Goal: Task Accomplishment & Management: Use online tool/utility

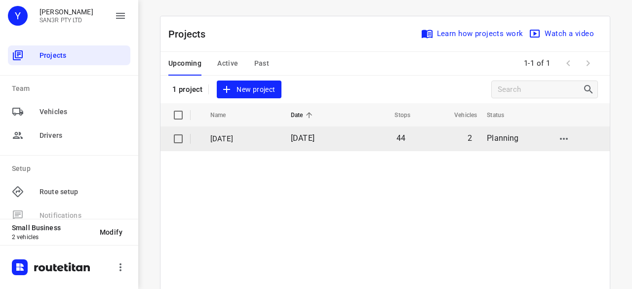
click at [329, 147] on td "[DATE]" at bounding box center [315, 139] width 65 height 24
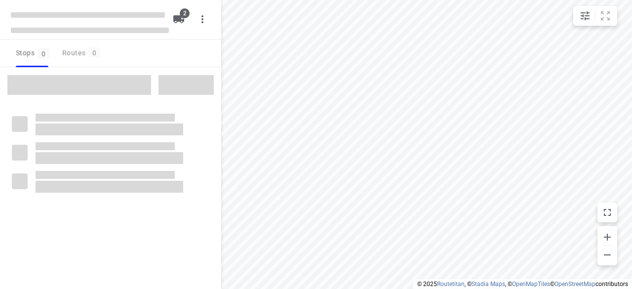
type input "distance"
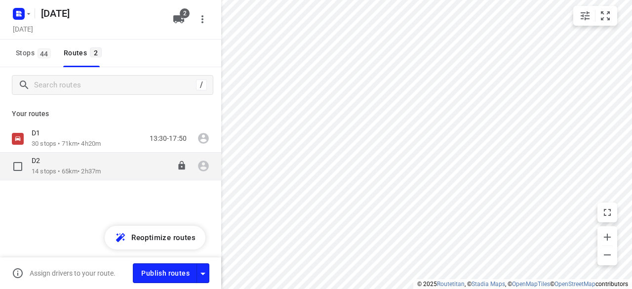
click at [114, 164] on div "D2 14 stops • 65km • 2h37m 13:30-16:07" at bounding box center [127, 166] width 190 height 20
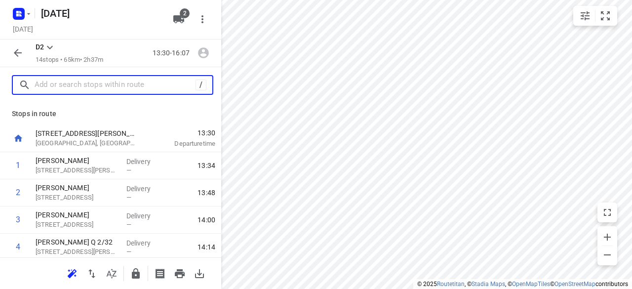
click at [61, 88] on input "text" at bounding box center [115, 85] width 161 height 15
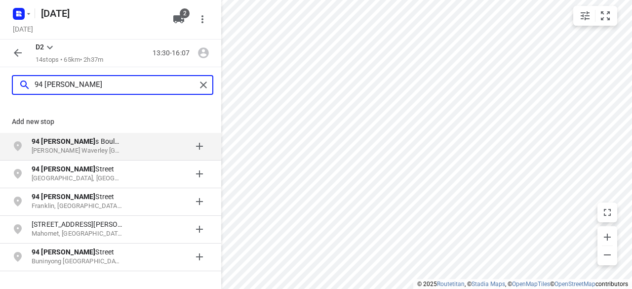
type input "94 [PERSON_NAME]"
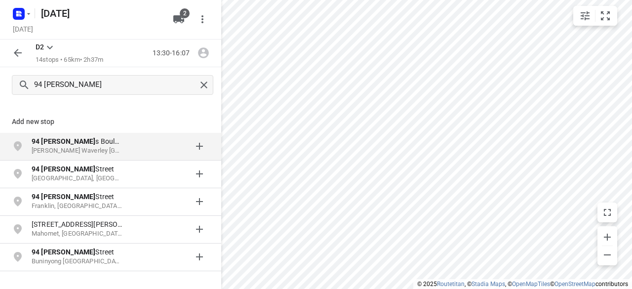
click at [106, 144] on p "[STREET_ADDRESS][PERSON_NAME]" at bounding box center [77, 141] width 91 height 10
